Goal: Task Accomplishment & Management: Use online tool/utility

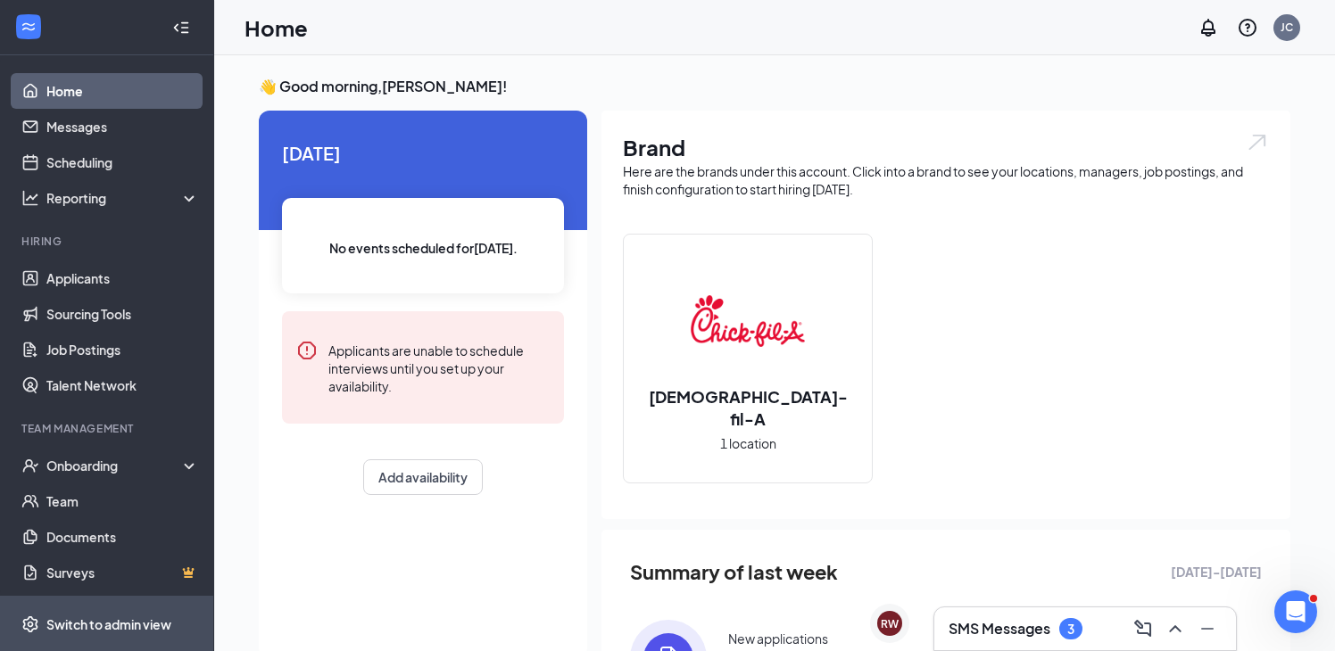
click at [128, 611] on span "Switch to admin view" at bounding box center [122, 624] width 153 height 54
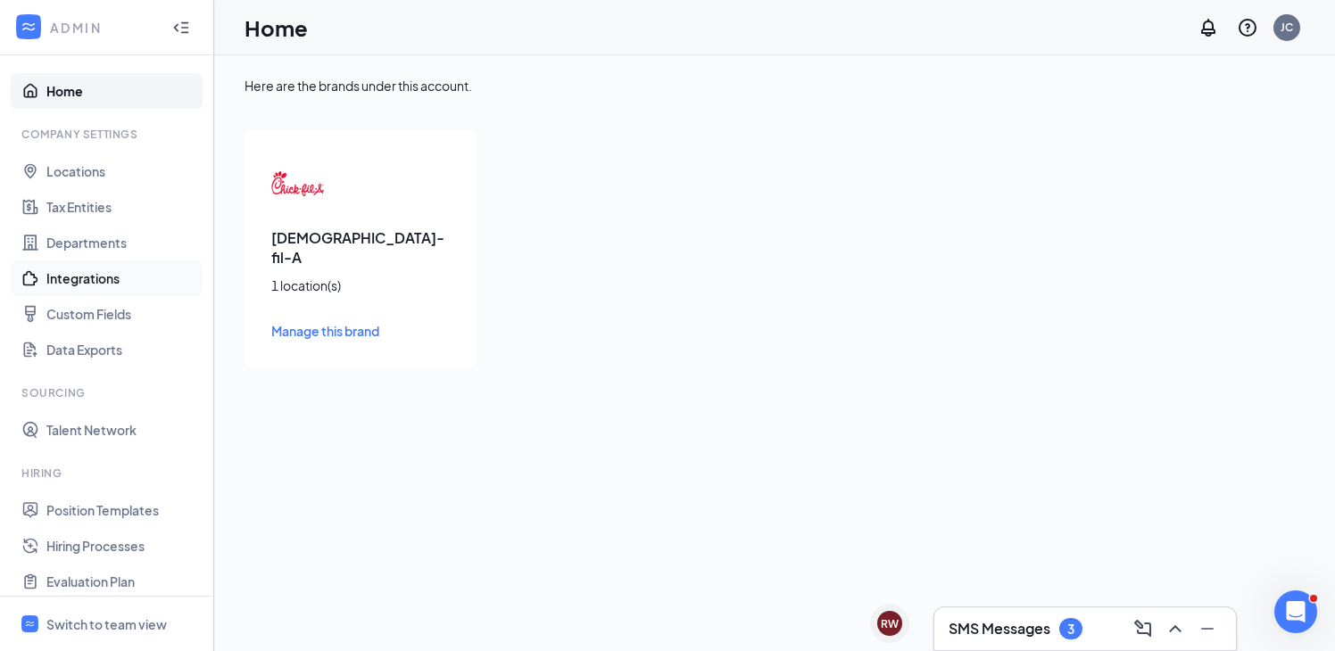
click at [105, 274] on link "Integrations" at bounding box center [122, 278] width 153 height 36
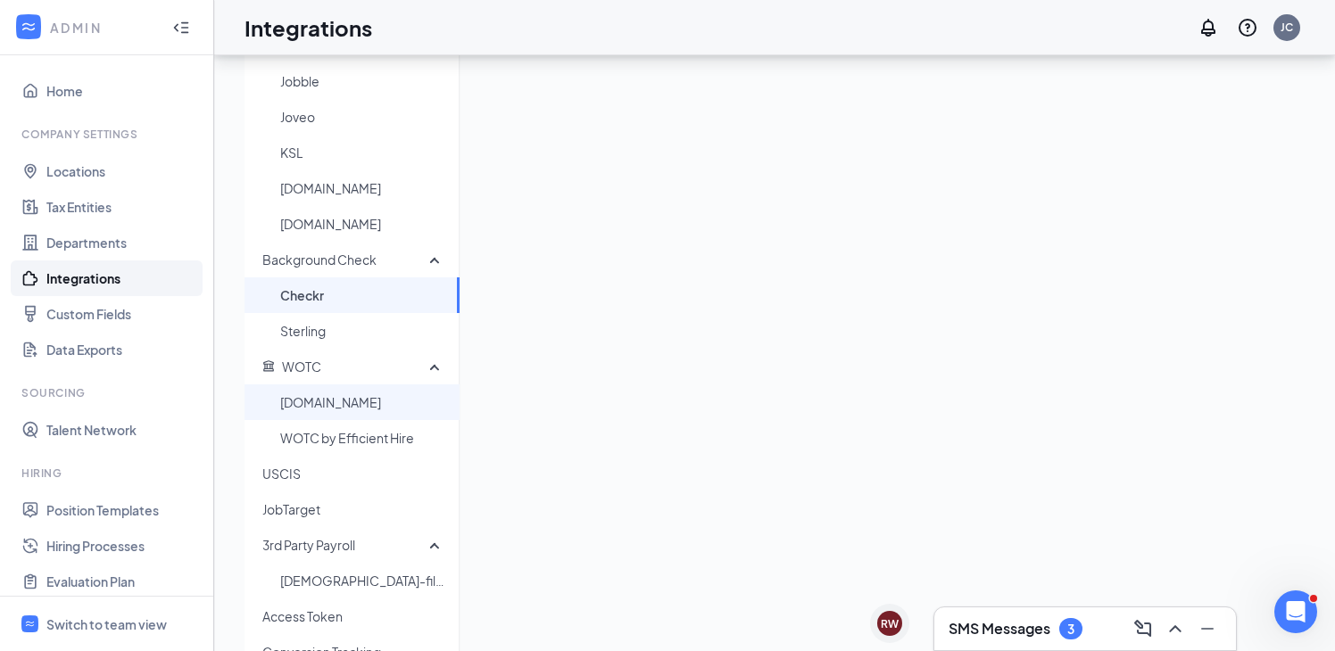
scroll to position [294, 0]
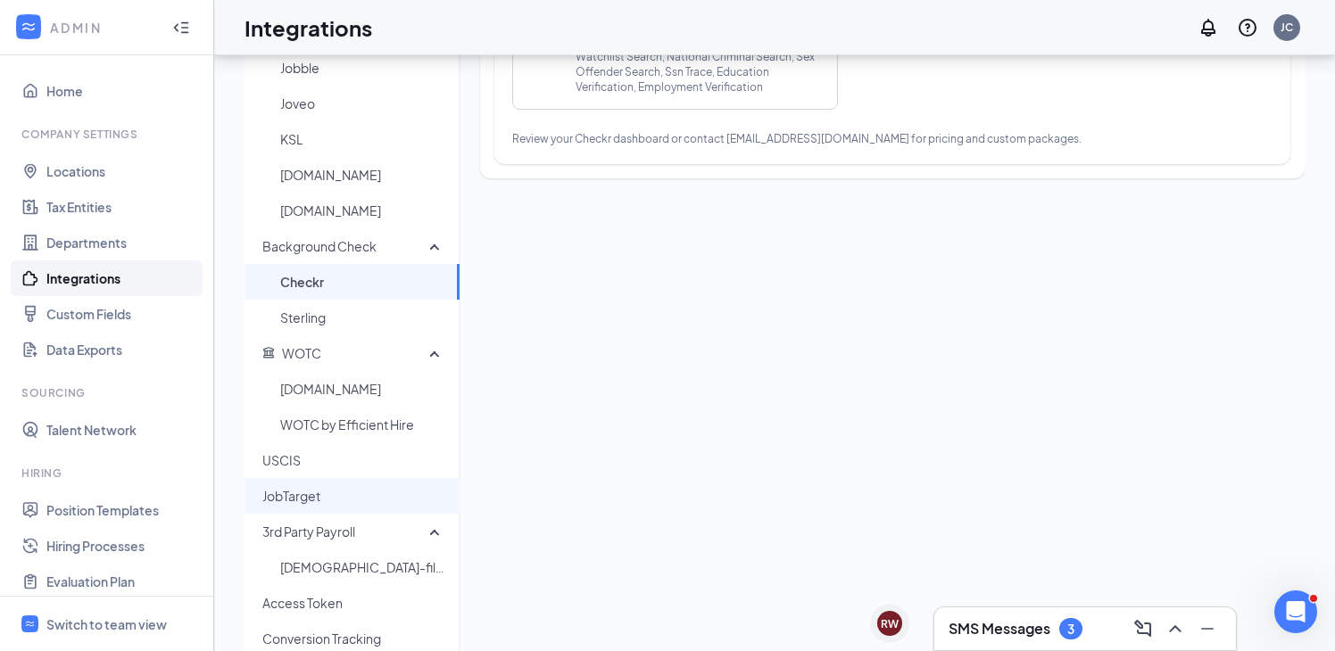
click at [339, 500] on span "JobTarget" at bounding box center [353, 496] width 183 height 36
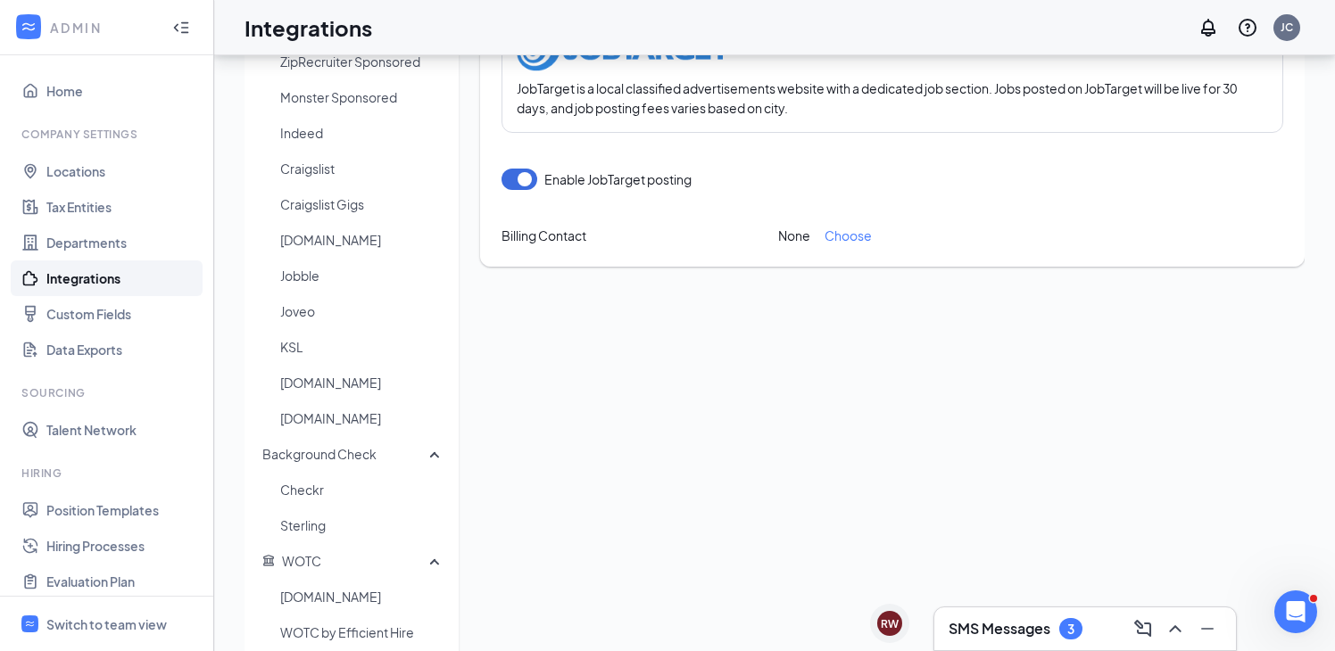
scroll to position [74, 0]
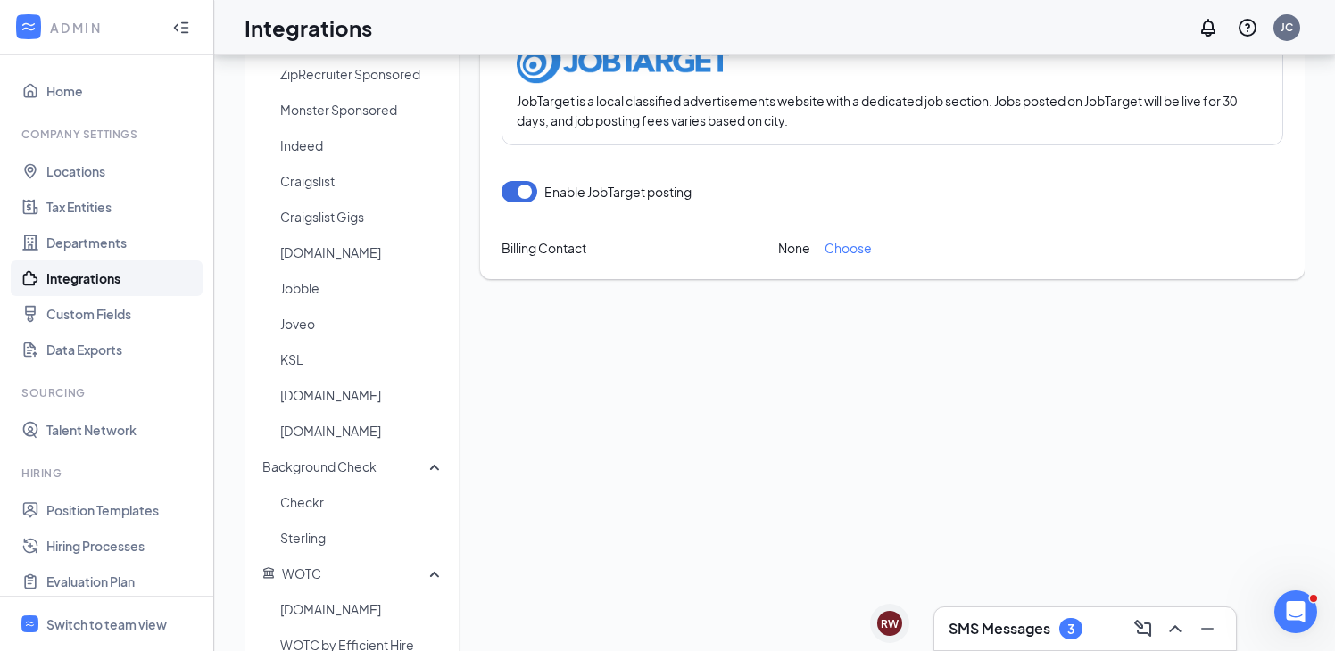
click at [852, 250] on span "Choose" at bounding box center [847, 248] width 47 height 20
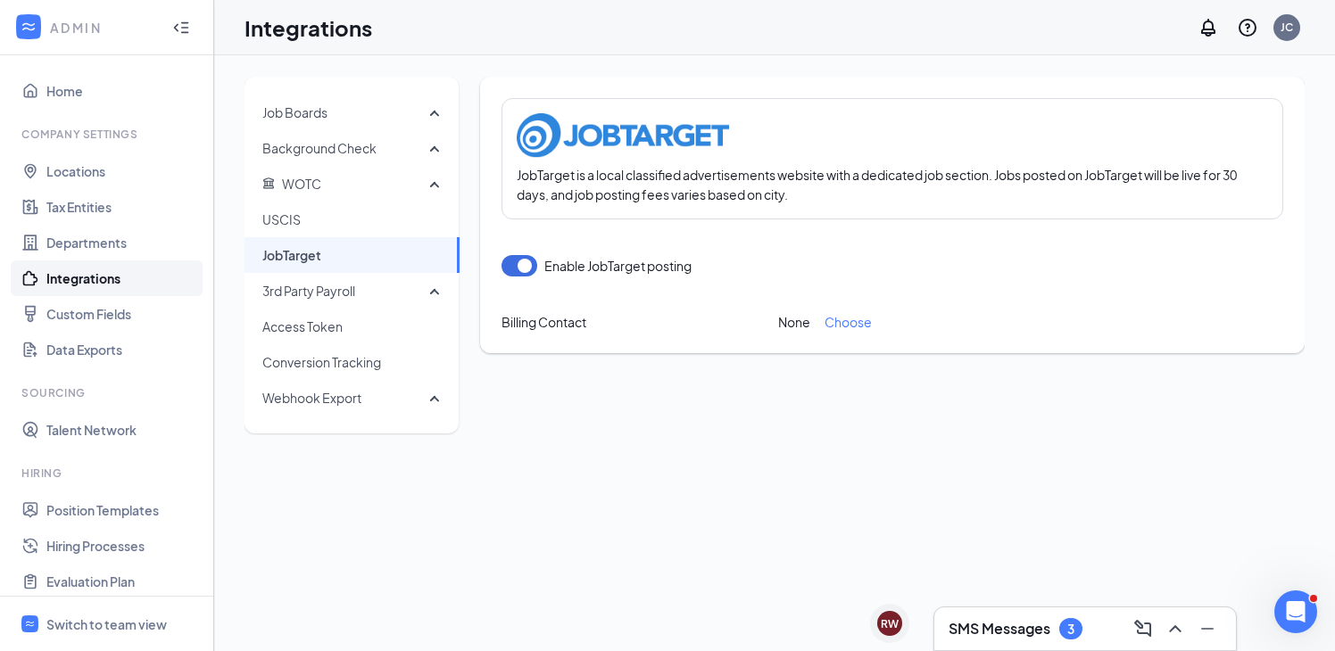
scroll to position [0, 0]
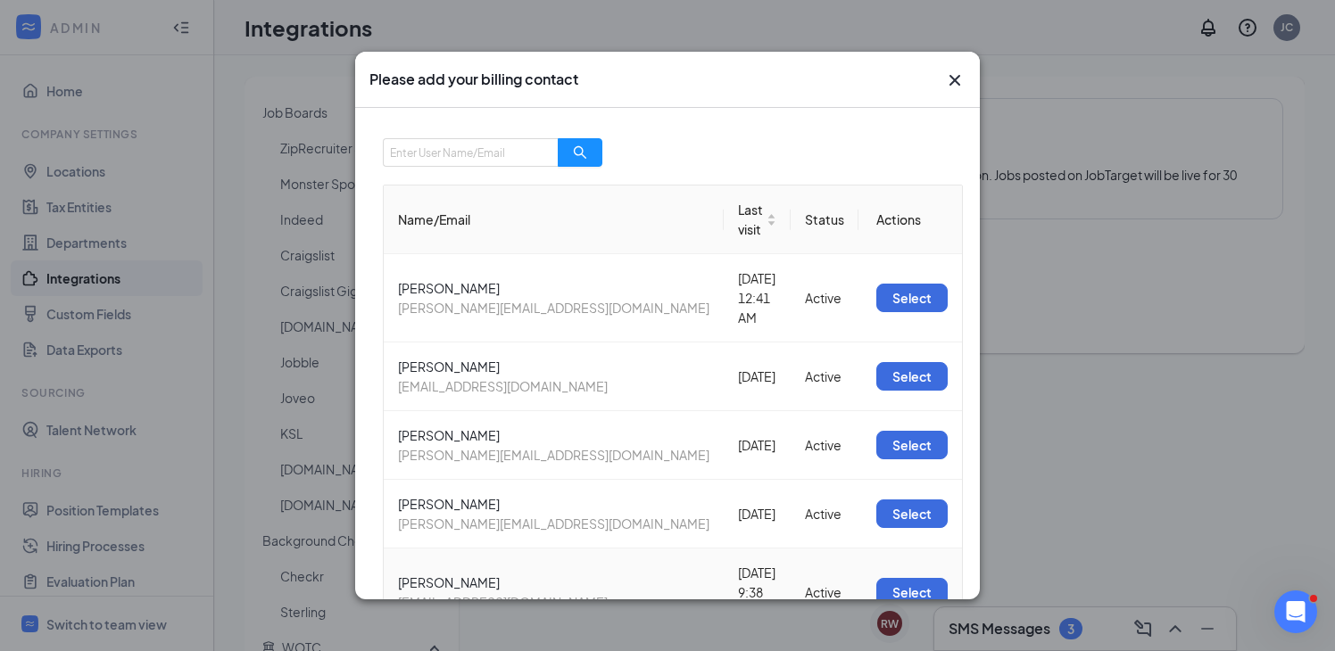
click at [895, 549] on td "Select" at bounding box center [909, 592] width 103 height 87
click at [895, 578] on button "Select" at bounding box center [911, 592] width 71 height 29
click at [959, 70] on icon "Cross" at bounding box center [954, 80] width 21 height 21
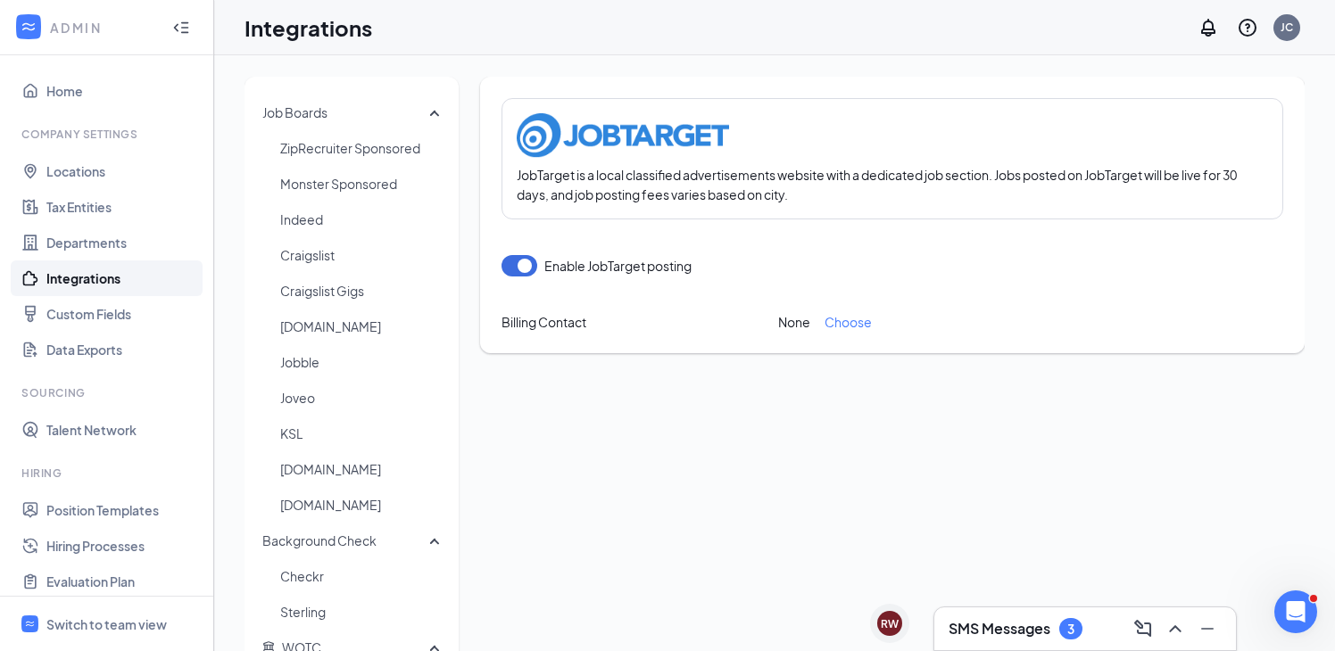
click at [957, 45] on div "Integrations JC" at bounding box center [774, 27] width 1120 height 55
